Goal: Obtain resource: Obtain resource

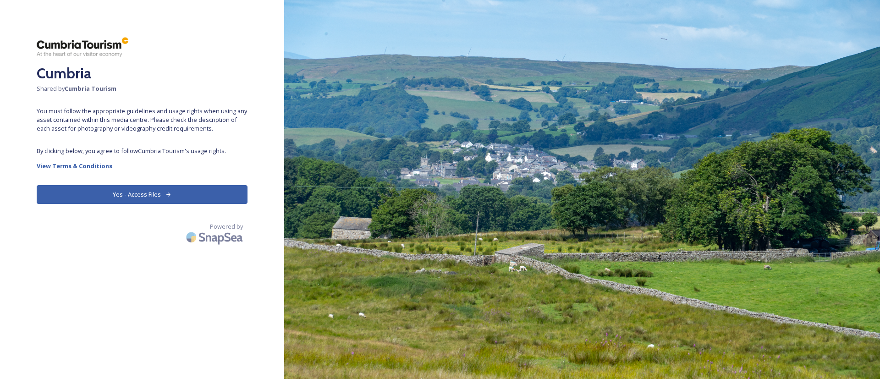
click at [140, 199] on button "Yes - Access Files" at bounding box center [142, 194] width 211 height 19
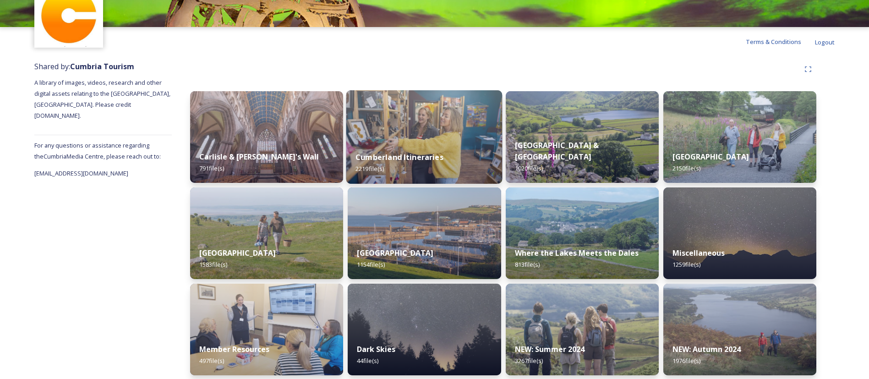
scroll to position [157, 0]
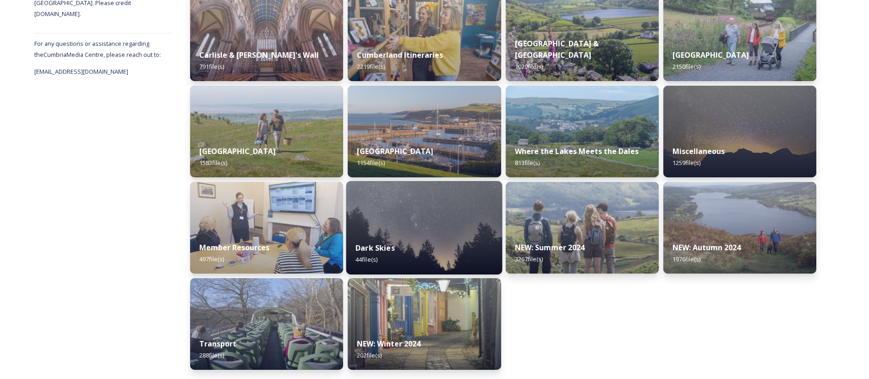
click at [423, 226] on img at bounding box center [424, 227] width 156 height 93
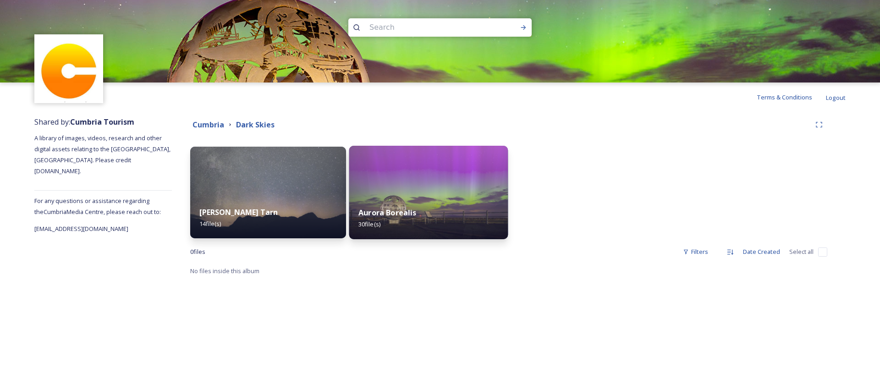
click at [428, 184] on img at bounding box center [428, 192] width 159 height 93
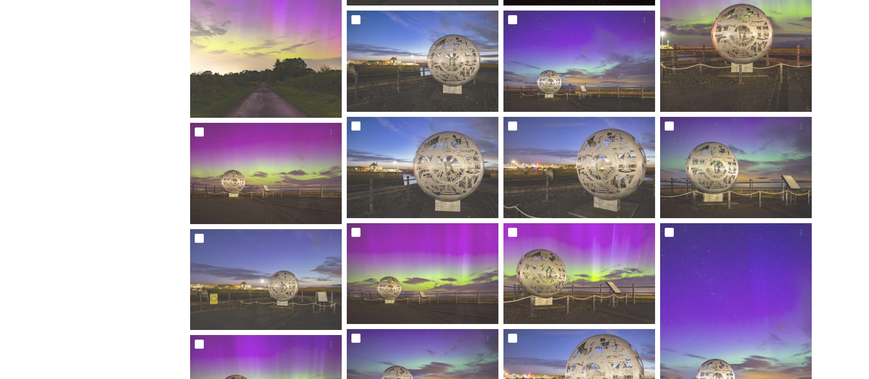
scroll to position [550, 0]
